Goal: Task Accomplishment & Management: Manage account settings

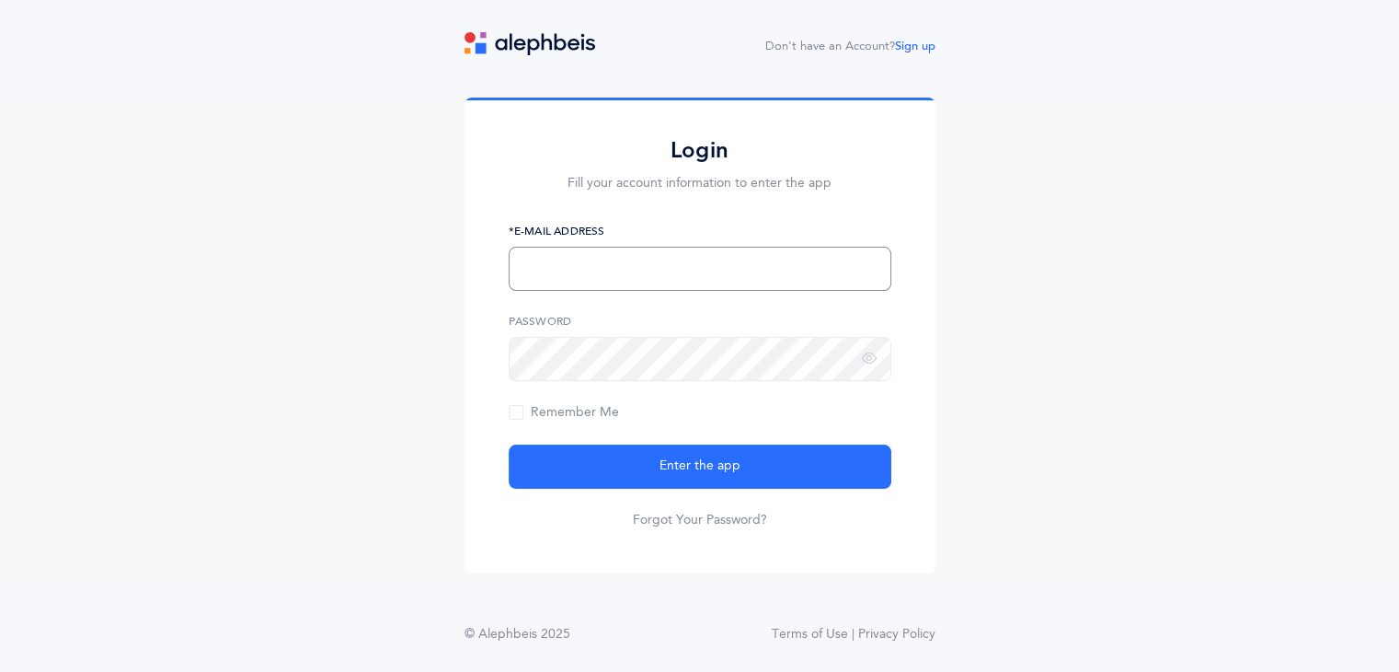
click at [615, 272] on input "text" at bounding box center [700, 269] width 383 height 44
type input "[EMAIL_ADDRESS][DOMAIN_NAME]"
click at [654, 516] on link "Forgot Your Password?" at bounding box center [700, 520] width 134 height 18
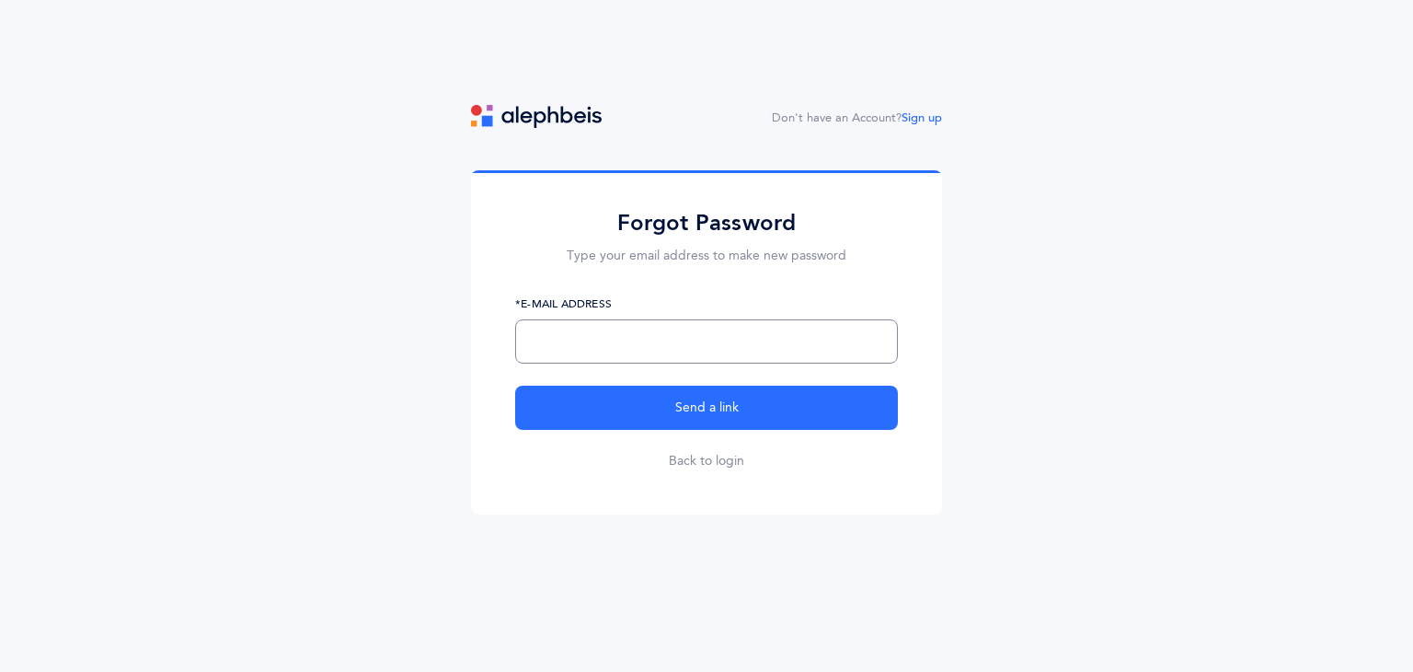
click at [604, 343] on input "text" at bounding box center [706, 341] width 383 height 44
type input "[EMAIL_ADDRESS][DOMAIN_NAME]"
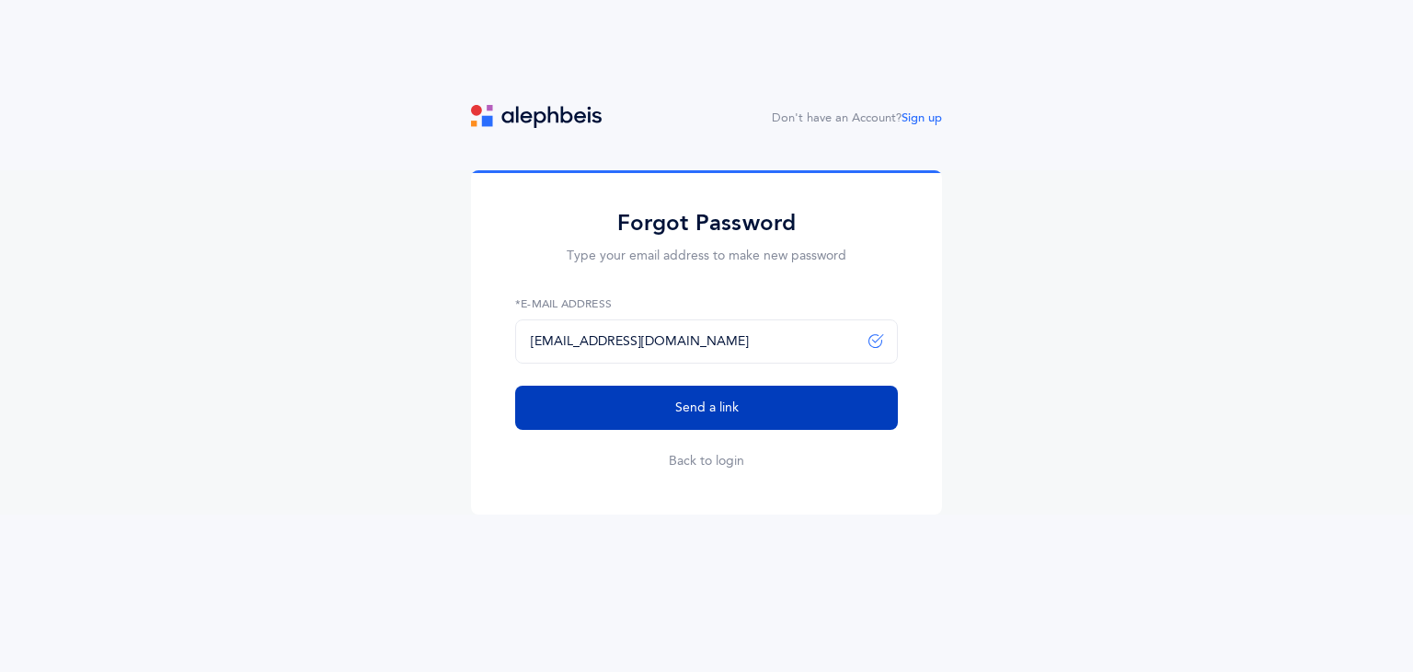
click at [673, 406] on button "Send a link" at bounding box center [706, 407] width 383 height 44
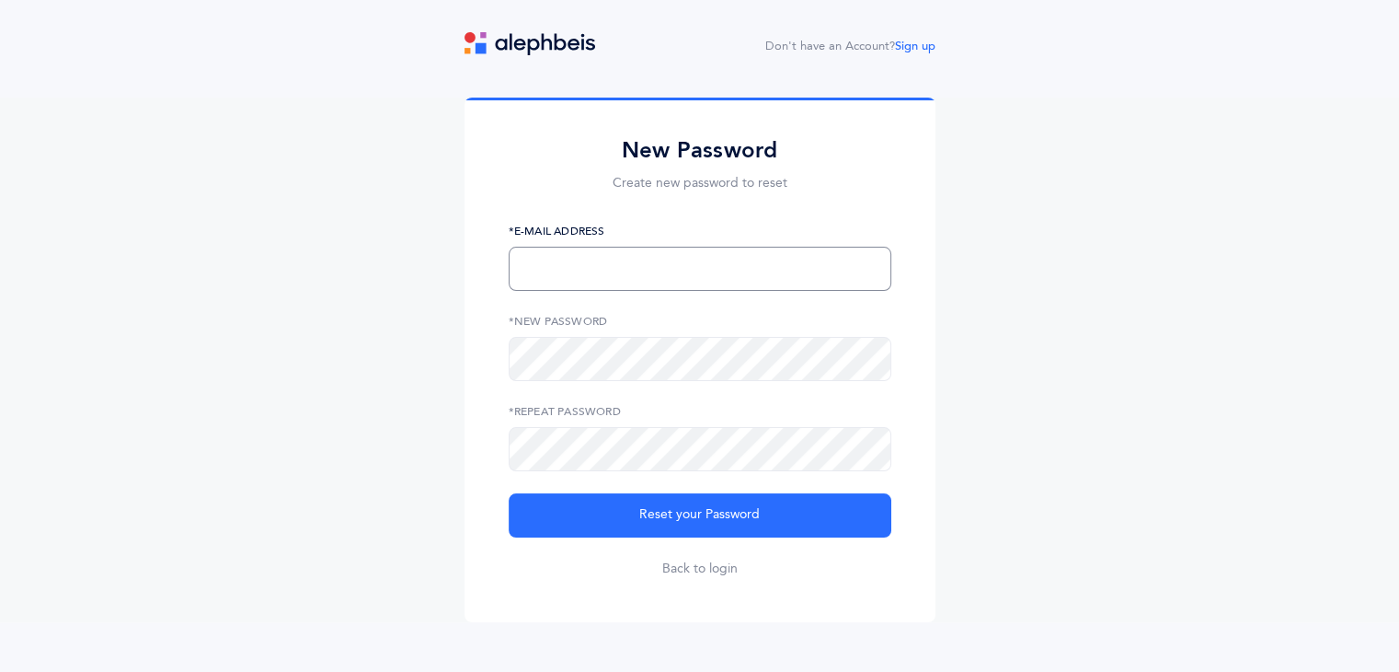
click at [551, 278] on input "text" at bounding box center [700, 269] width 383 height 44
type input "[EMAIL_ADDRESS][DOMAIN_NAME]"
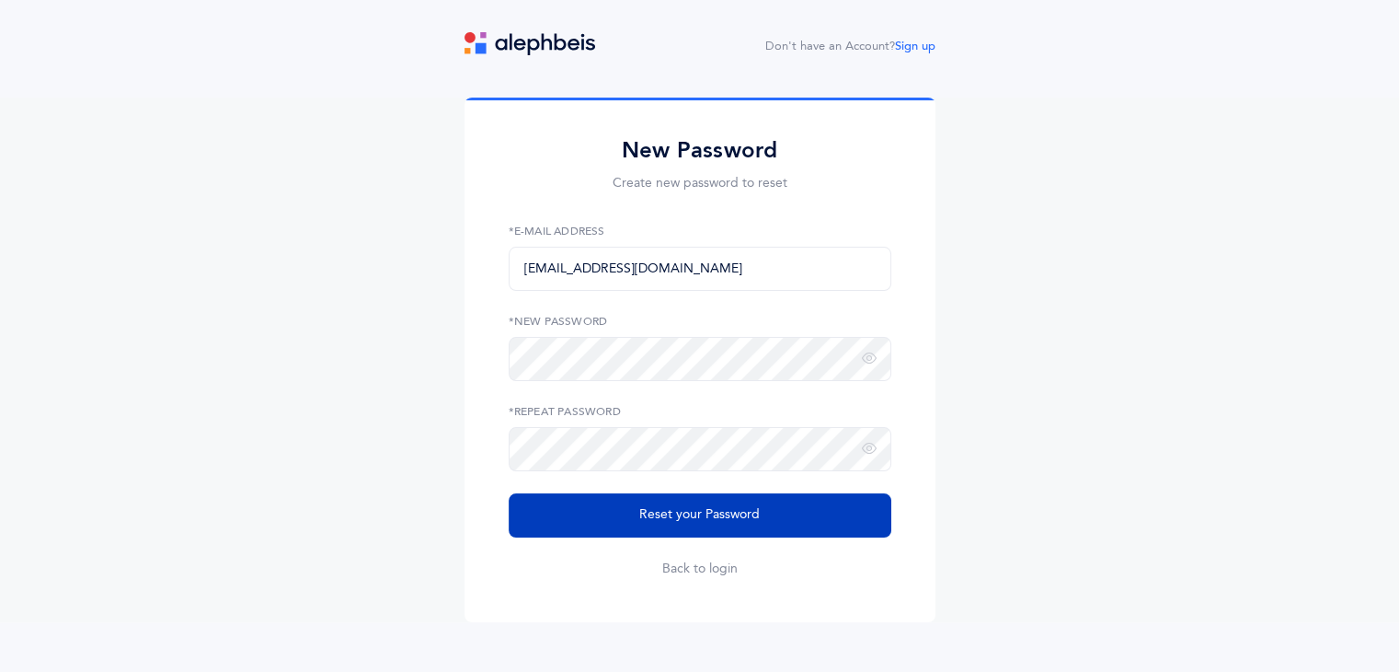
click at [644, 516] on span "Reset your Password" at bounding box center [699, 514] width 121 height 19
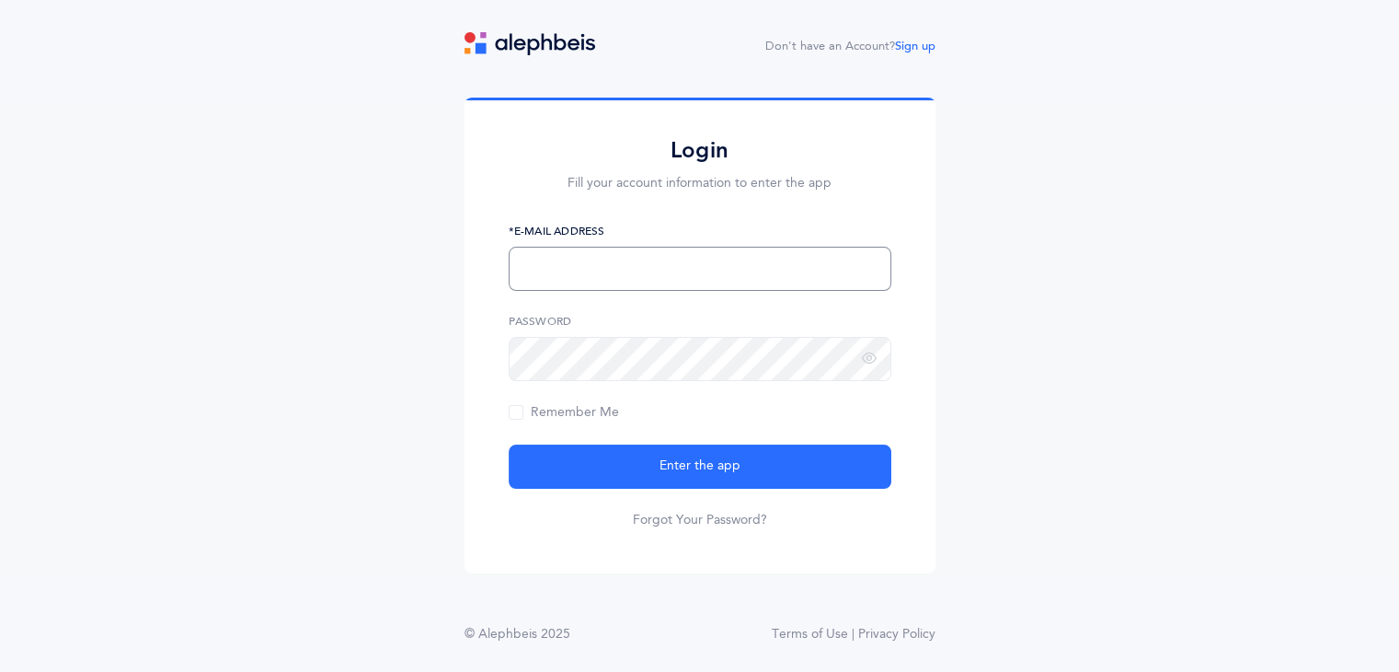
click at [568, 251] on input "text" at bounding box center [700, 269] width 383 height 44
type input "[EMAIL_ADDRESS][DOMAIN_NAME]"
click at [513, 408] on span "Remember Me" at bounding box center [564, 412] width 110 height 15
click at [0, 0] on input "Remember Me" at bounding box center [0, 0] width 0 height 0
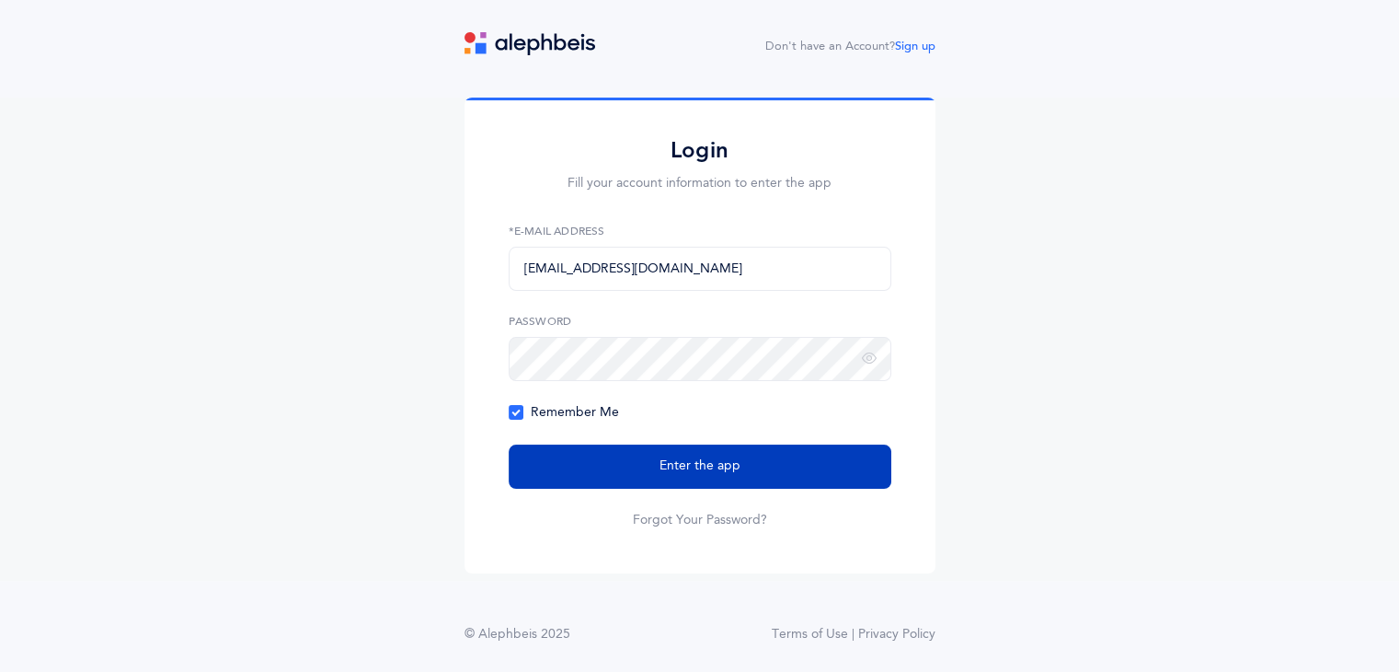
click at [624, 455] on button "Enter the app" at bounding box center [700, 466] width 383 height 44
